Goal: Book appointment/travel/reservation

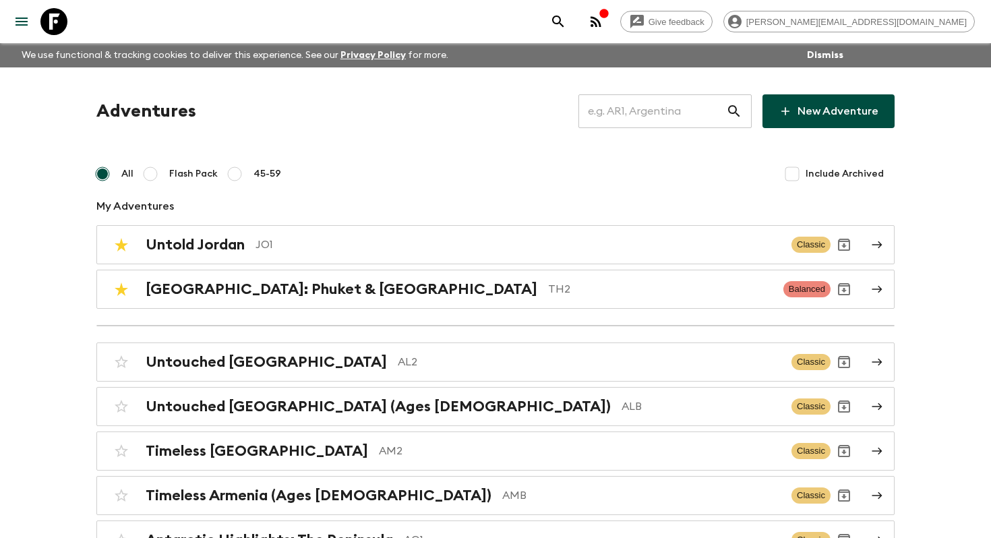
scroll to position [4407, 0]
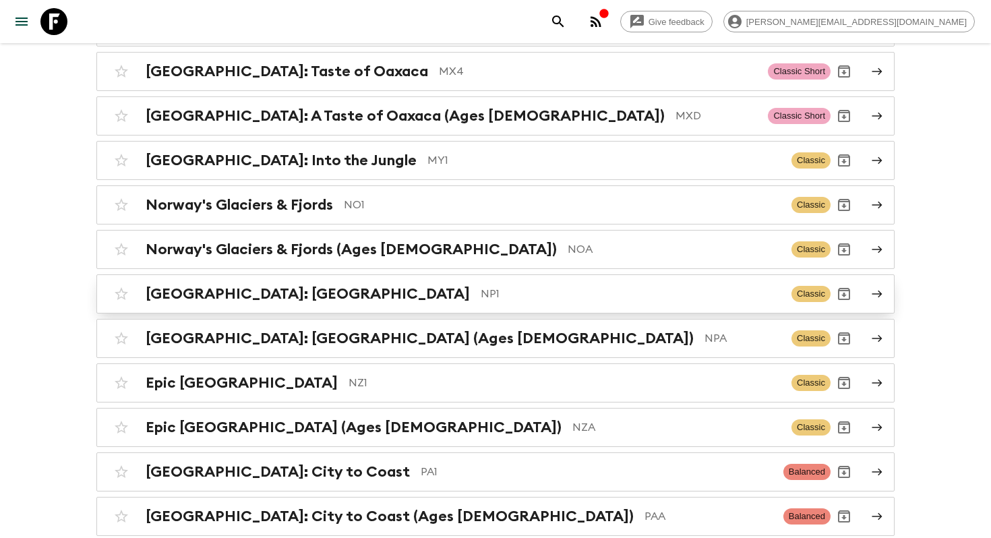
click at [484, 286] on p "NP1" at bounding box center [631, 294] width 300 height 16
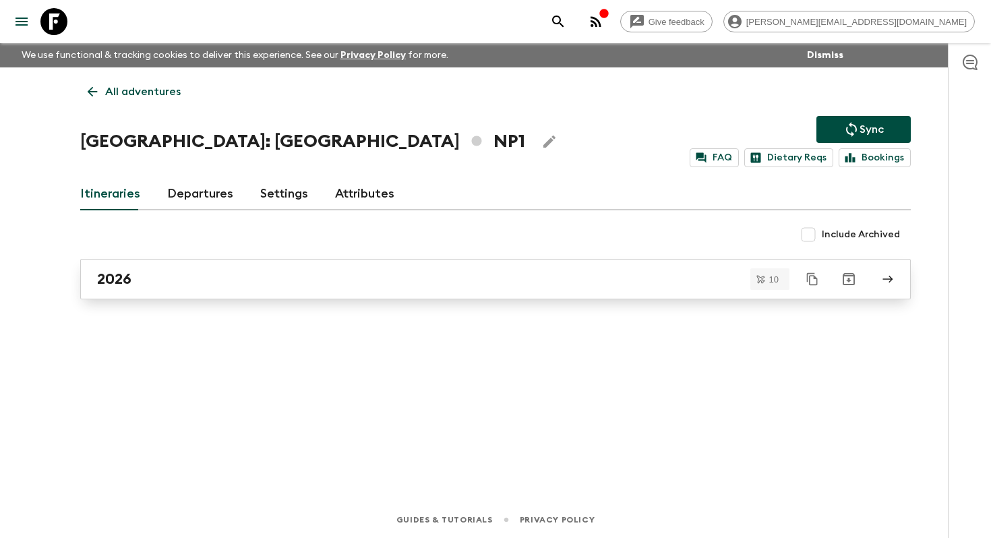
click at [247, 284] on div "2026" at bounding box center [482, 279] width 771 height 18
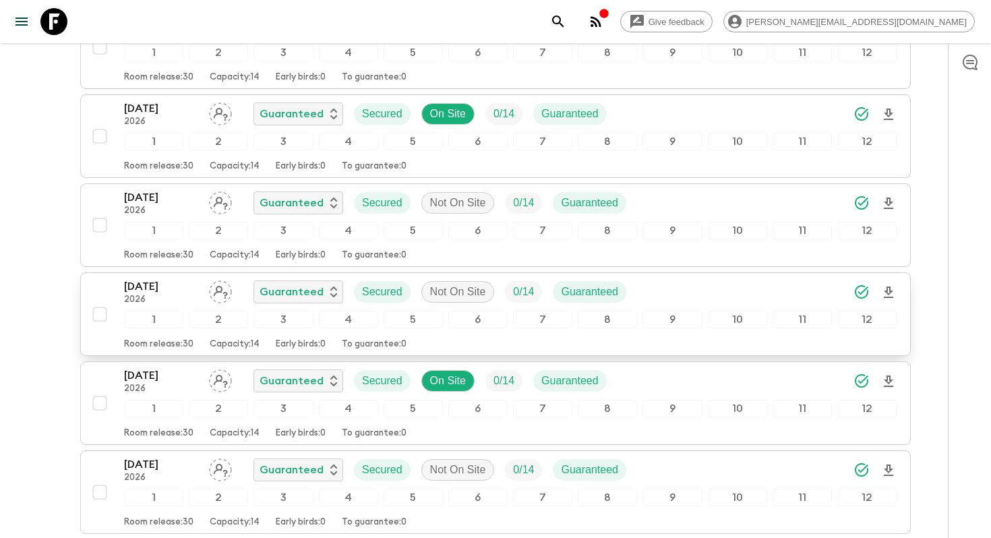
scroll to position [586, 0]
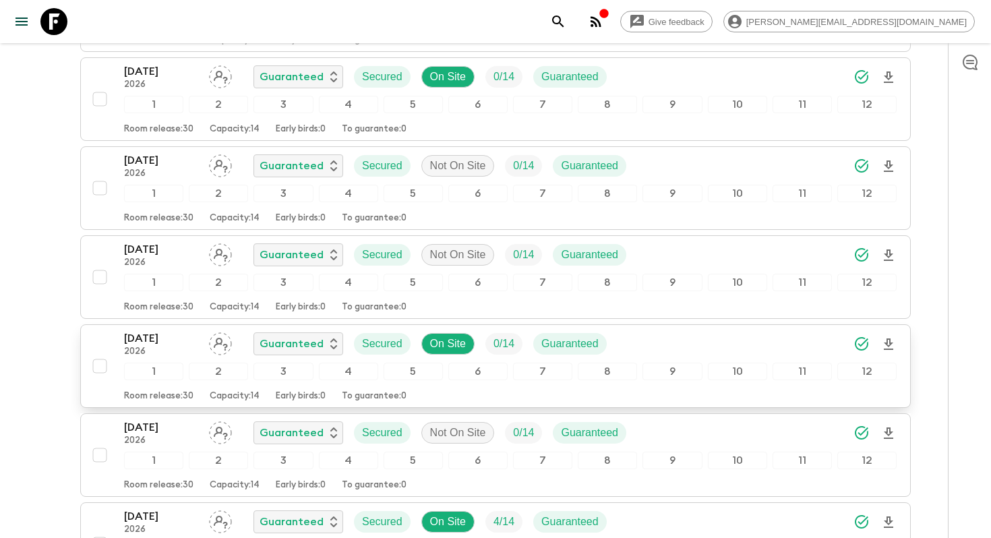
click at [168, 346] on p "[DATE]" at bounding box center [161, 338] width 74 height 16
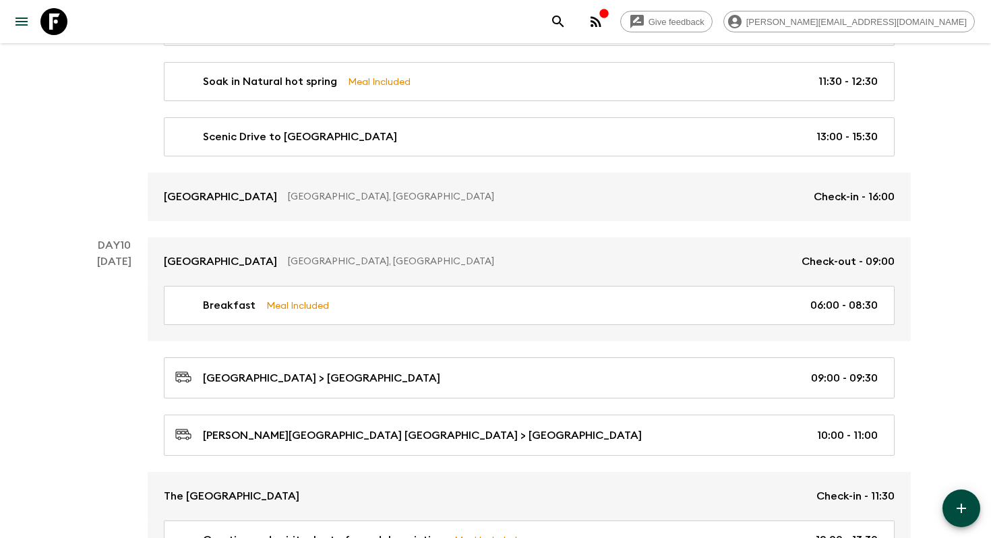
scroll to position [4114, 0]
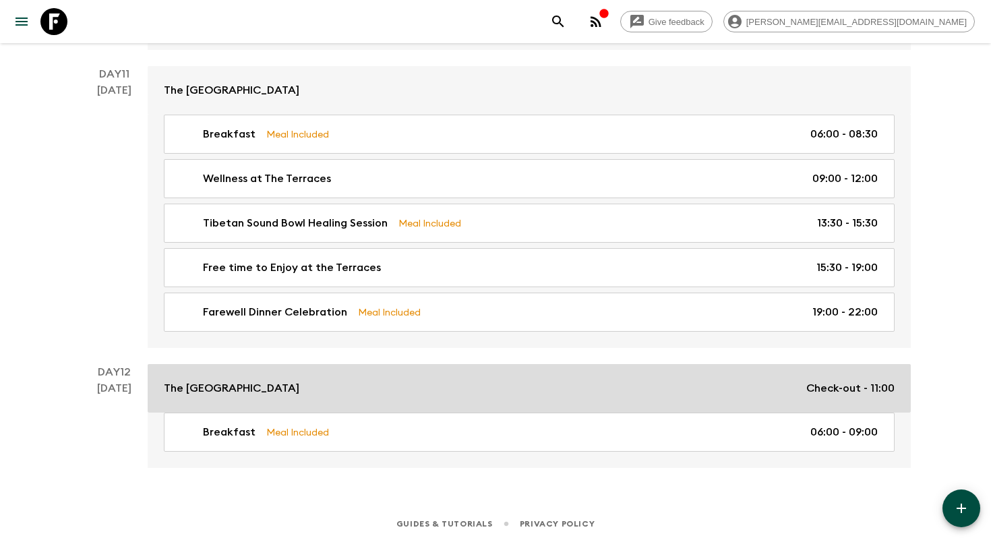
click at [264, 400] on link "The Terraces Resort and Spa Check-out - 11:00" at bounding box center [529, 388] width 763 height 49
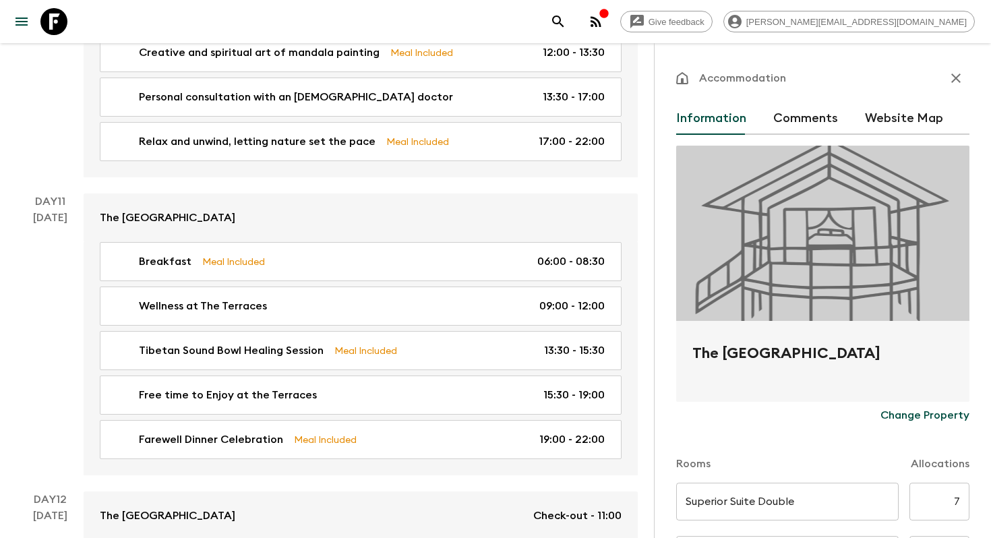
click at [723, 353] on h2 "The [GEOGRAPHIC_DATA]" at bounding box center [822, 363] width 261 height 43
copy form "The Terraces Resort and Spa Change Property"
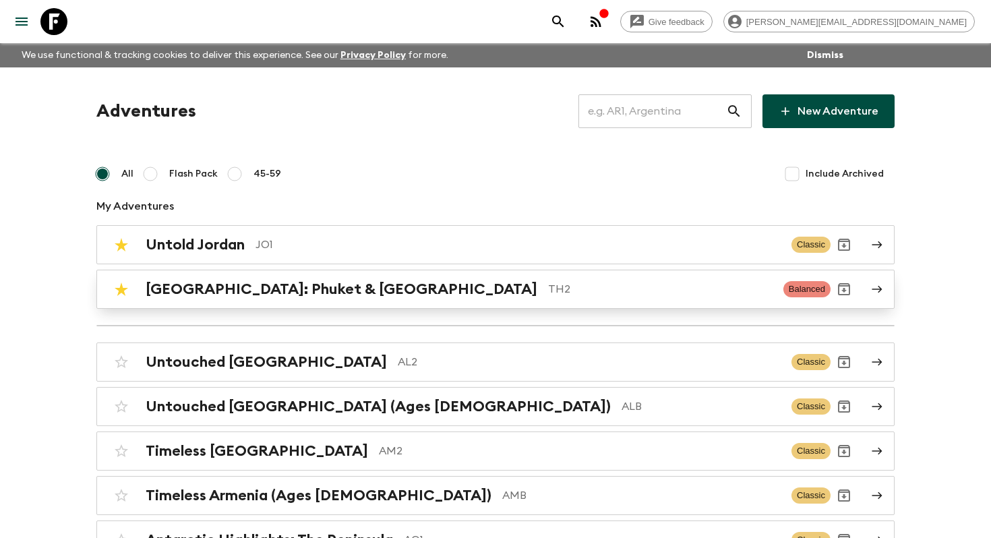
click at [233, 297] on h2 "[GEOGRAPHIC_DATA]: Phuket & [GEOGRAPHIC_DATA]" at bounding box center [342, 289] width 392 height 18
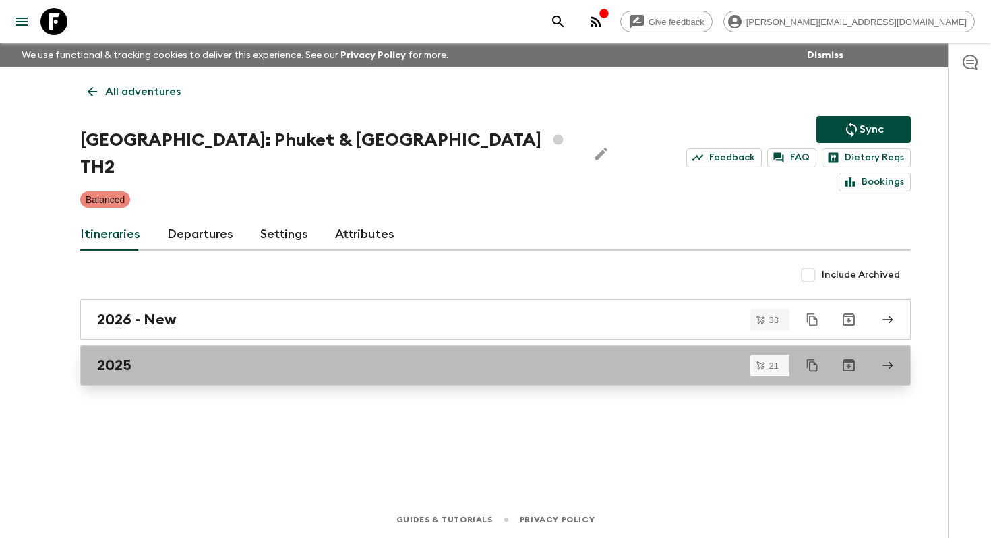
click at [216, 357] on div "2025" at bounding box center [482, 366] width 771 height 18
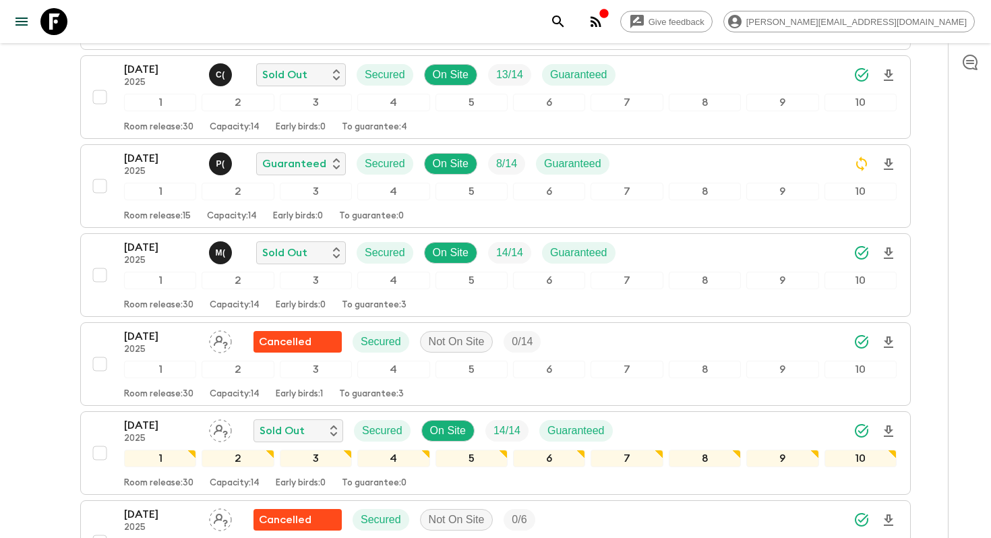
scroll to position [702, 0]
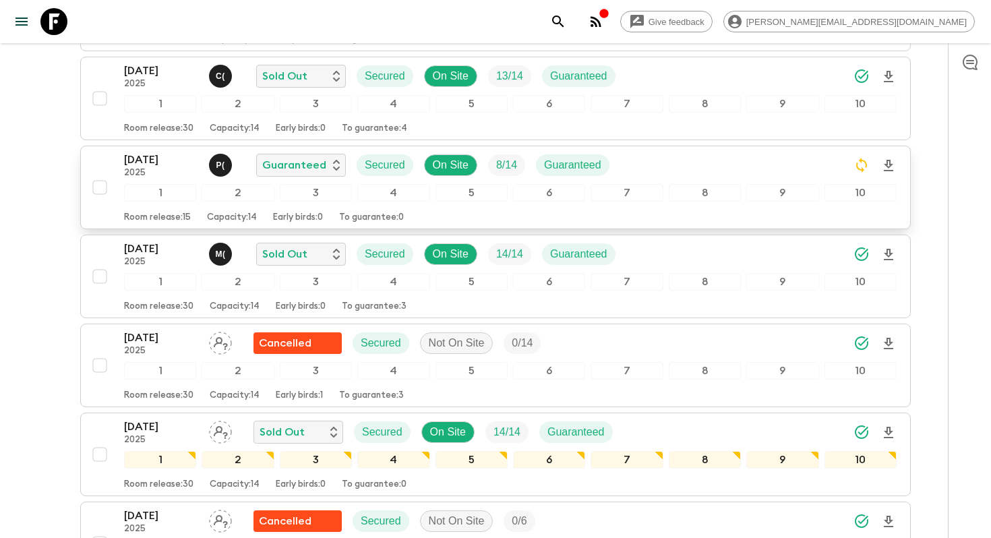
click at [162, 152] on p "30 Oct 2025" at bounding box center [161, 160] width 74 height 16
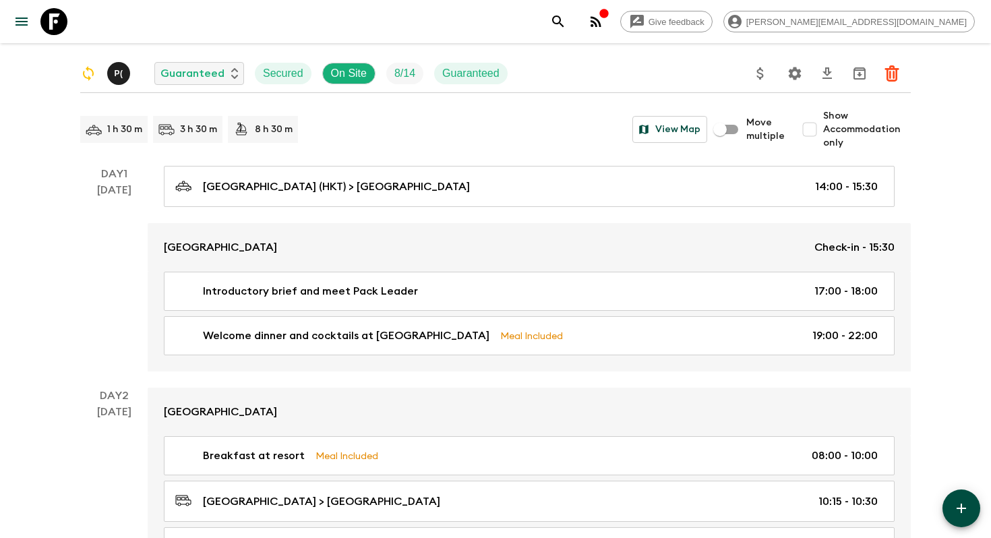
scroll to position [120, 0]
